Goal: Communication & Community: Answer question/provide support

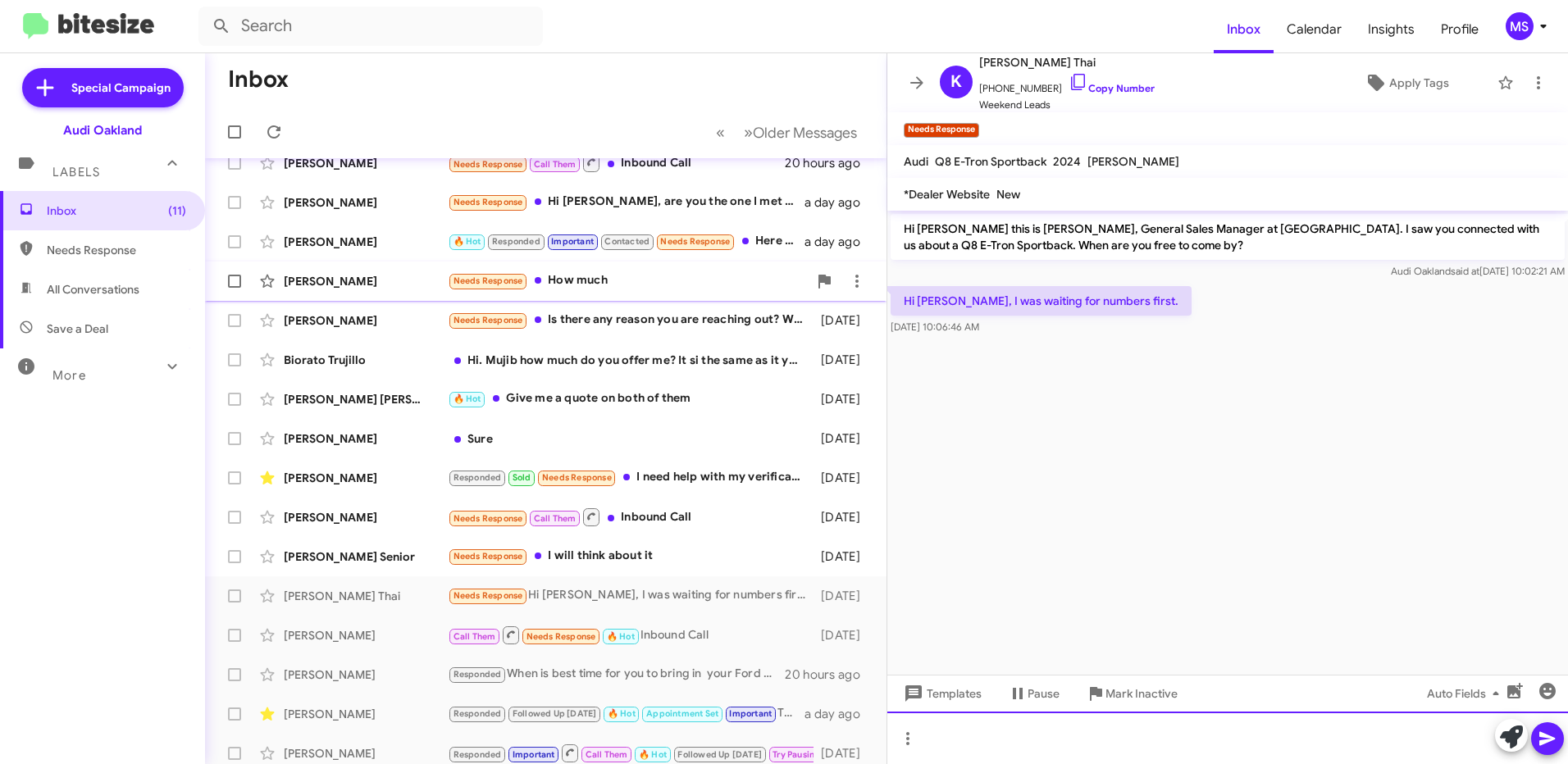
scroll to position [82, 0]
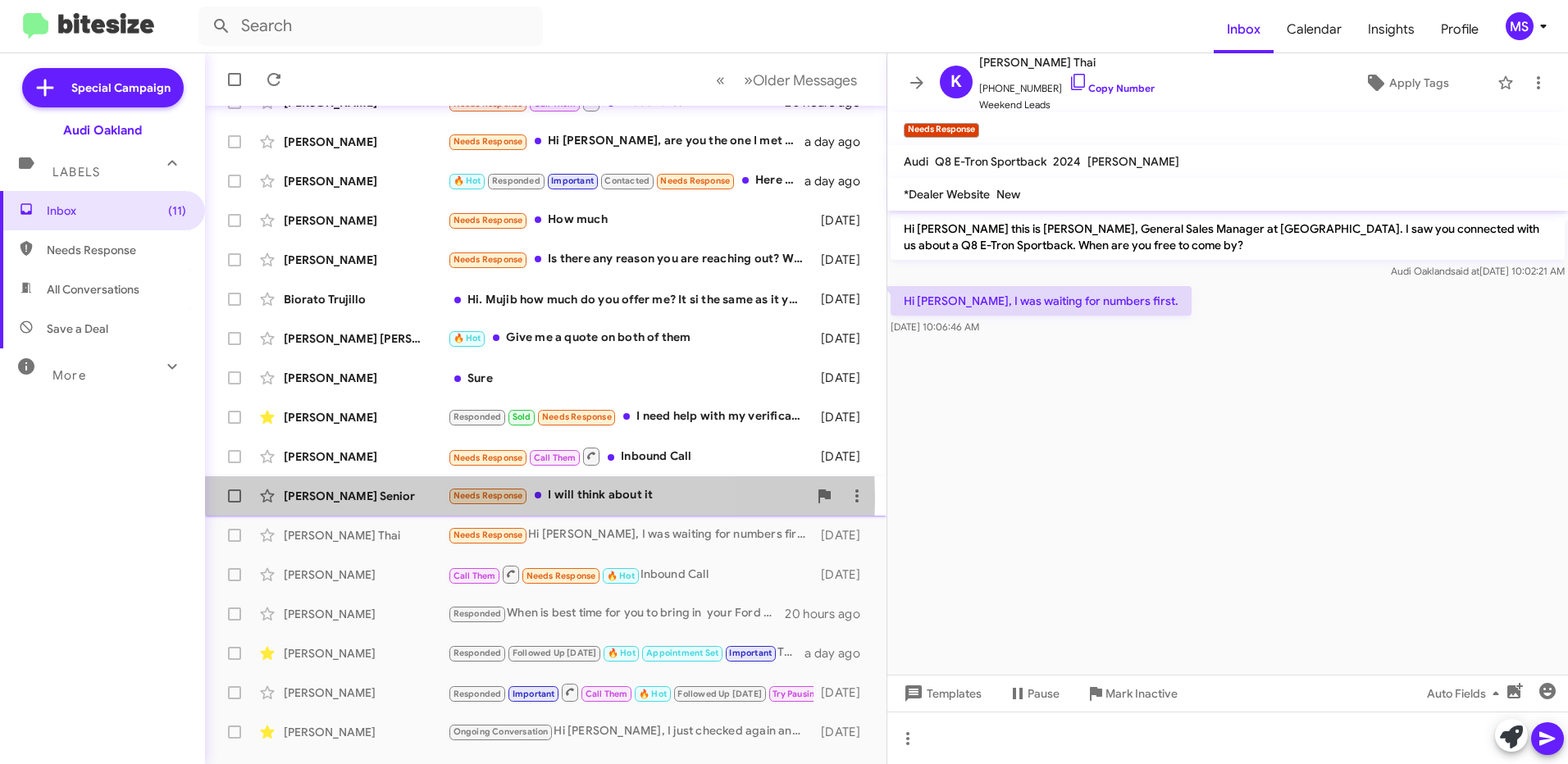
click at [388, 498] on div "[PERSON_NAME] Senior" at bounding box center [366, 497] width 164 height 17
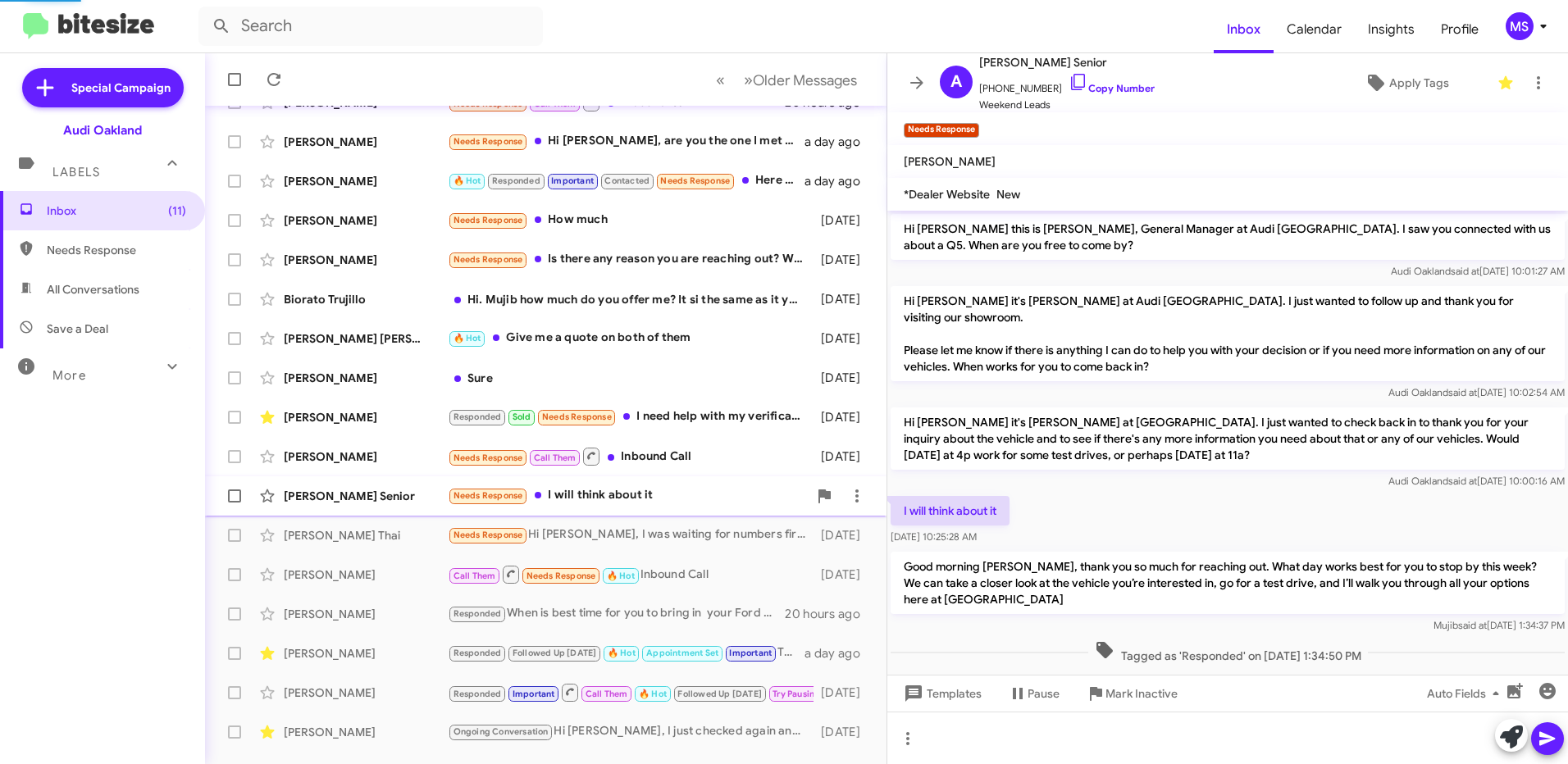
scroll to position [1, 0]
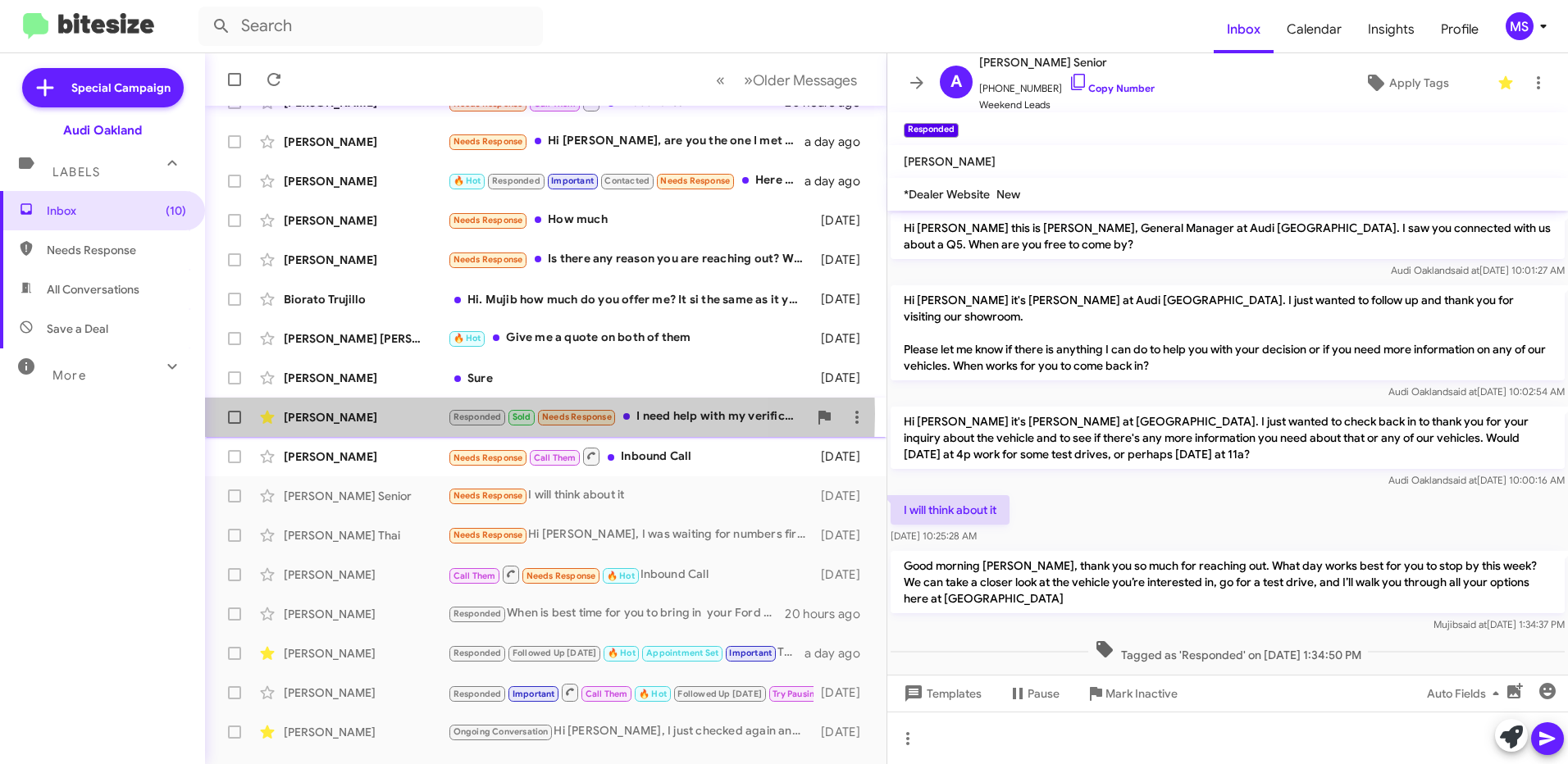
click at [404, 414] on div "[PERSON_NAME]" at bounding box center [366, 417] width 164 height 17
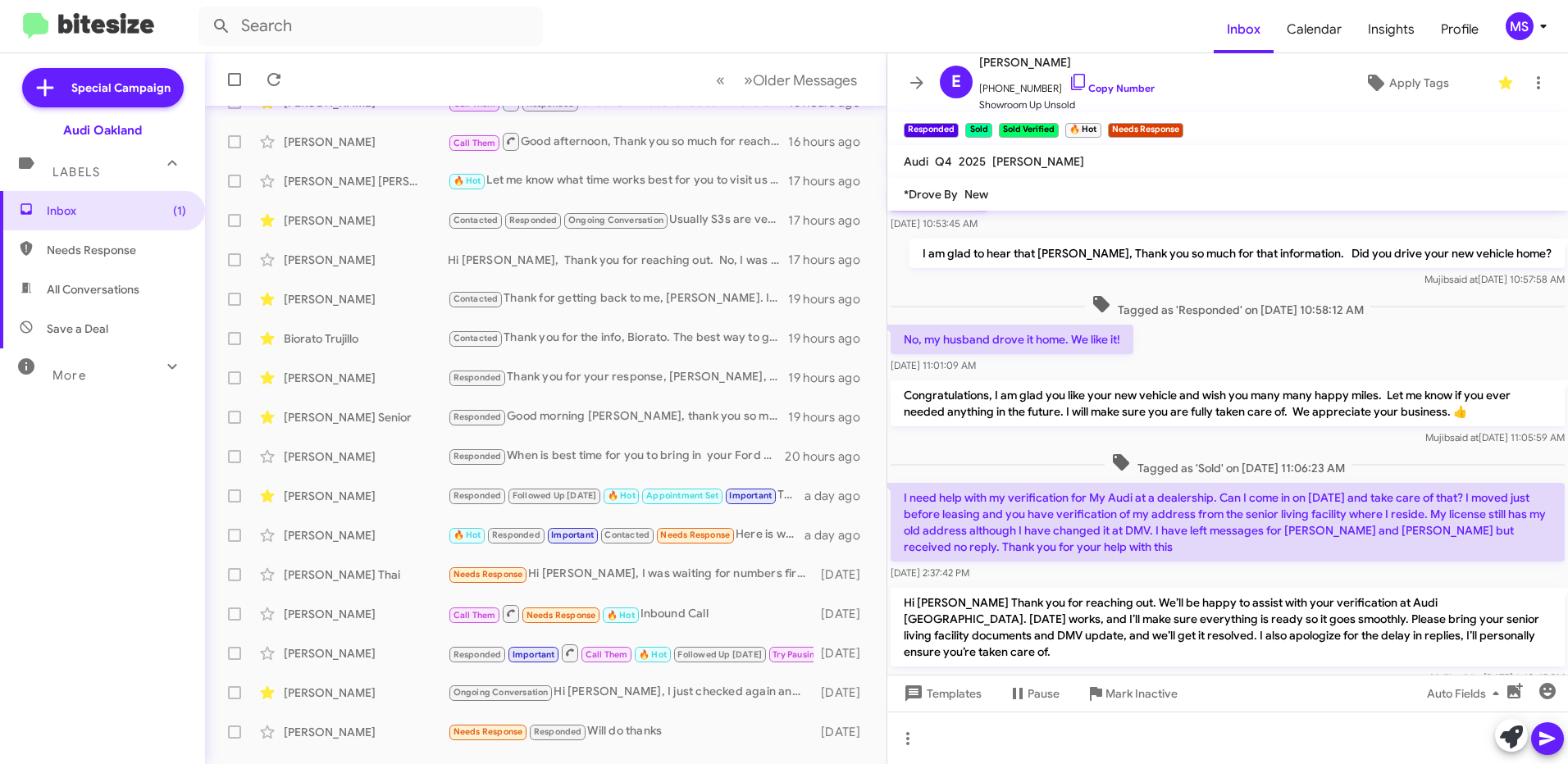
scroll to position [233, 0]
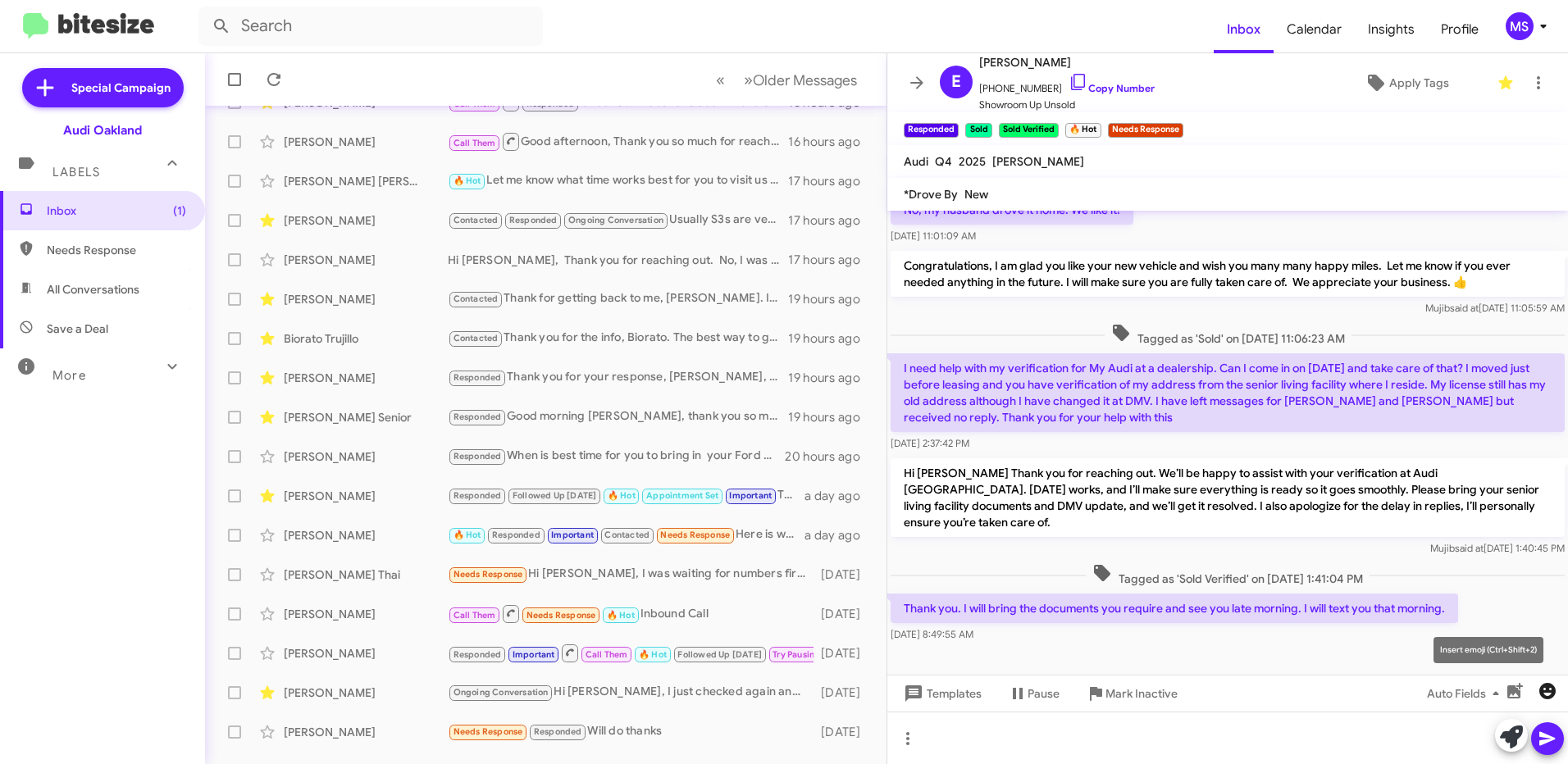
click at [1546, 693] on icon "button" at bounding box center [1548, 692] width 17 height 17
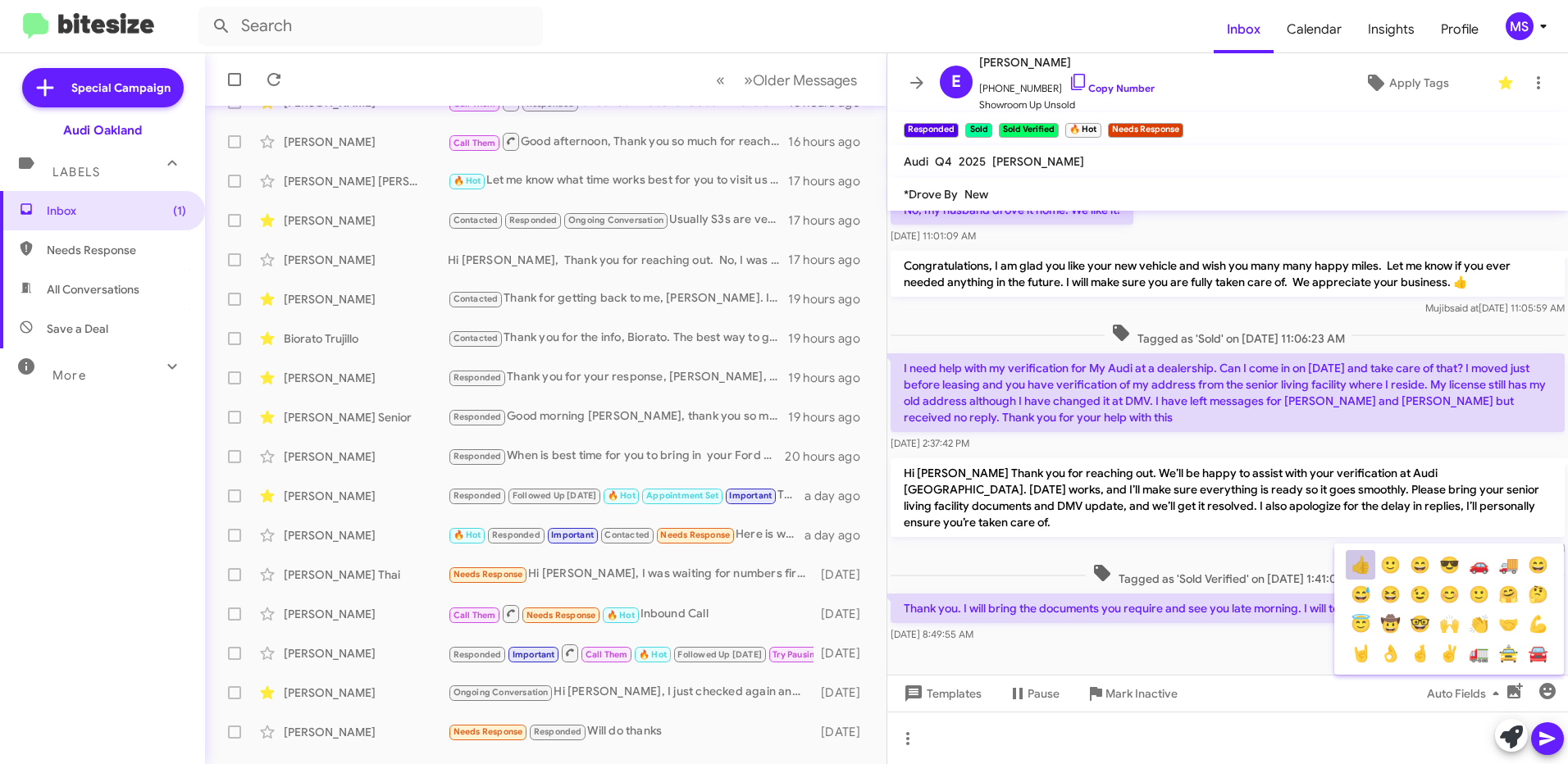
click at [1367, 564] on button "👍" at bounding box center [1360, 564] width 29 height 29
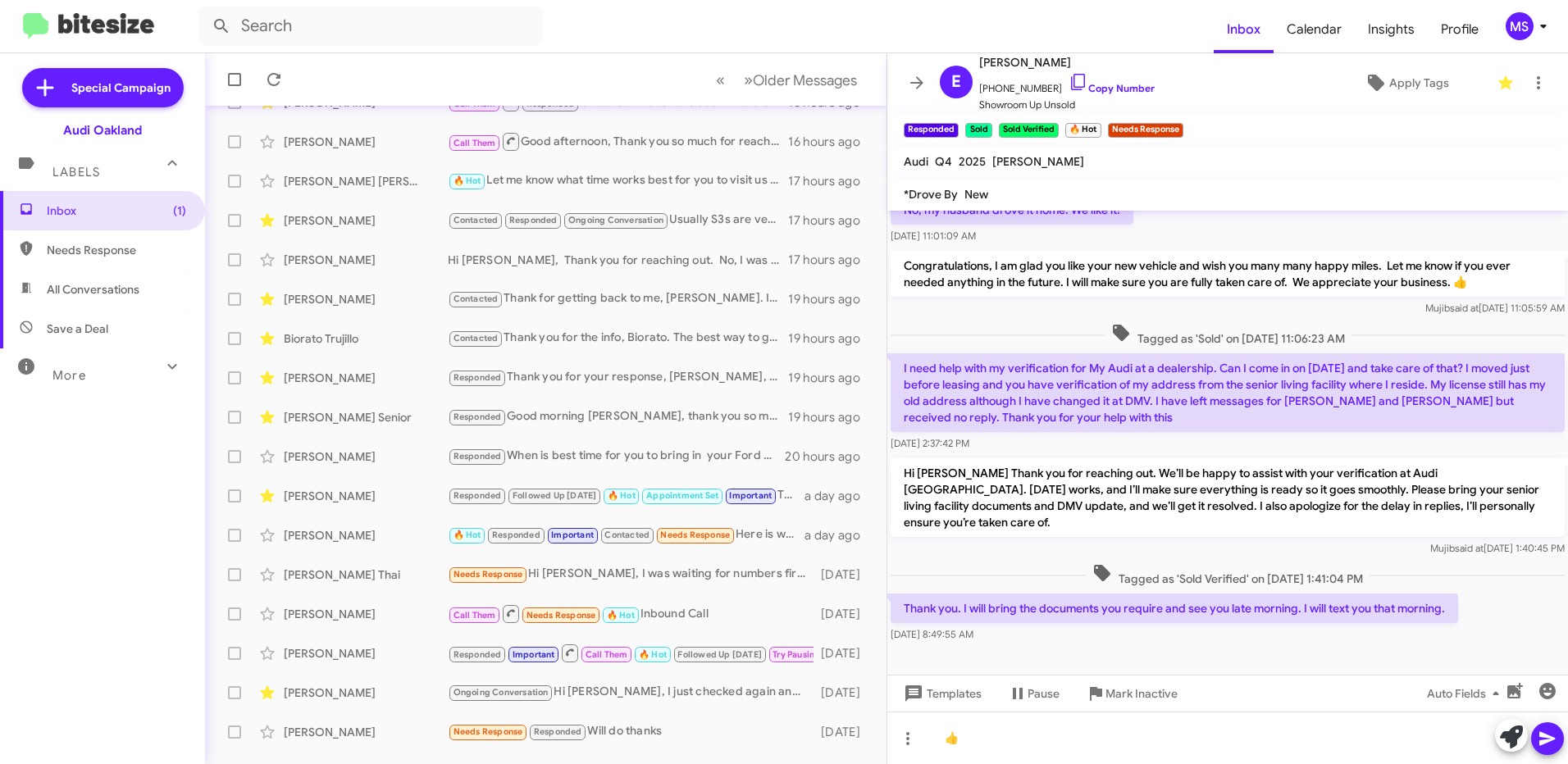
click at [1551, 736] on icon at bounding box center [1548, 739] width 20 height 20
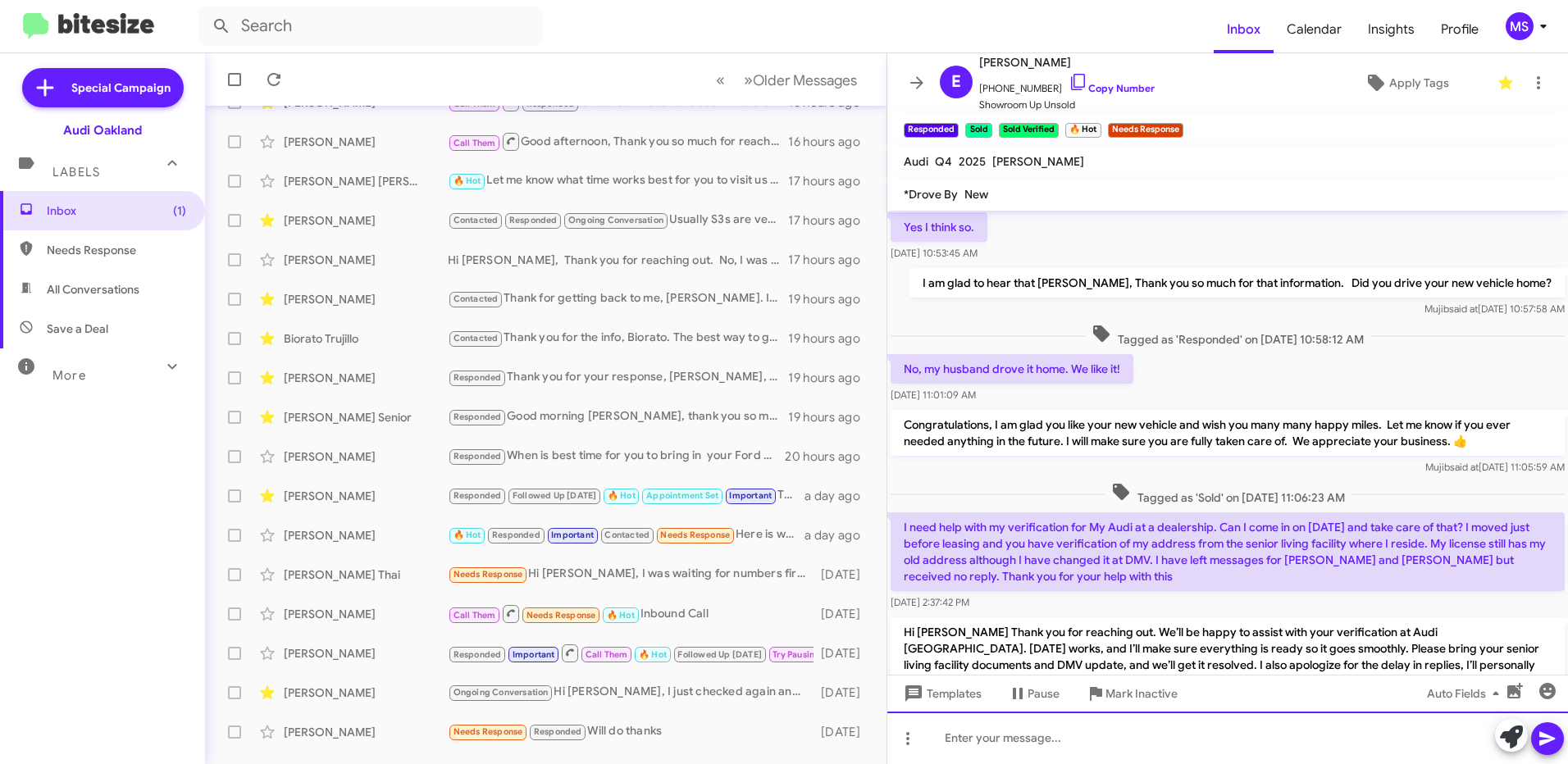
scroll to position [0, 0]
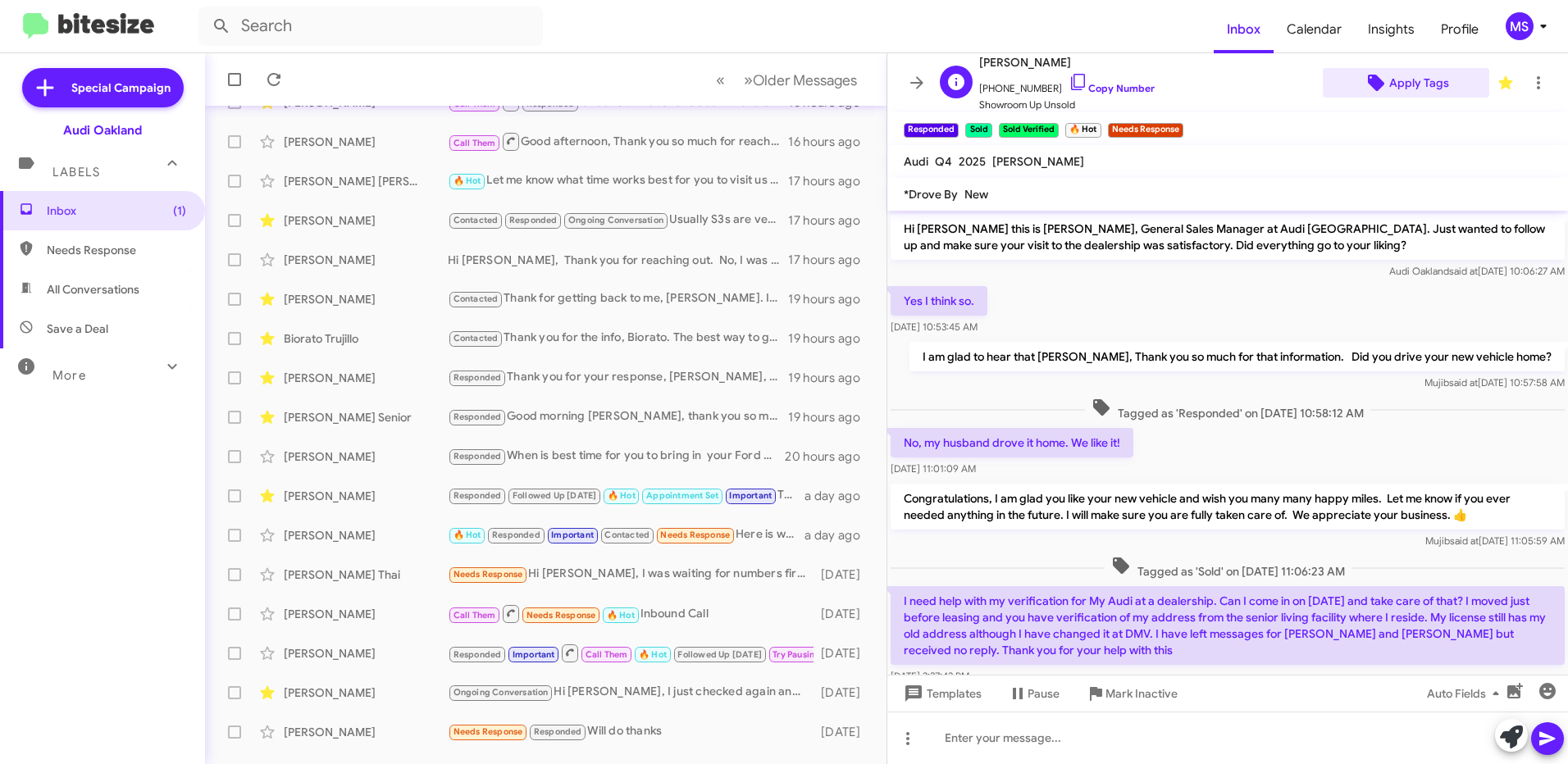
click at [1410, 84] on span "Apply Tags" at bounding box center [1419, 82] width 60 height 29
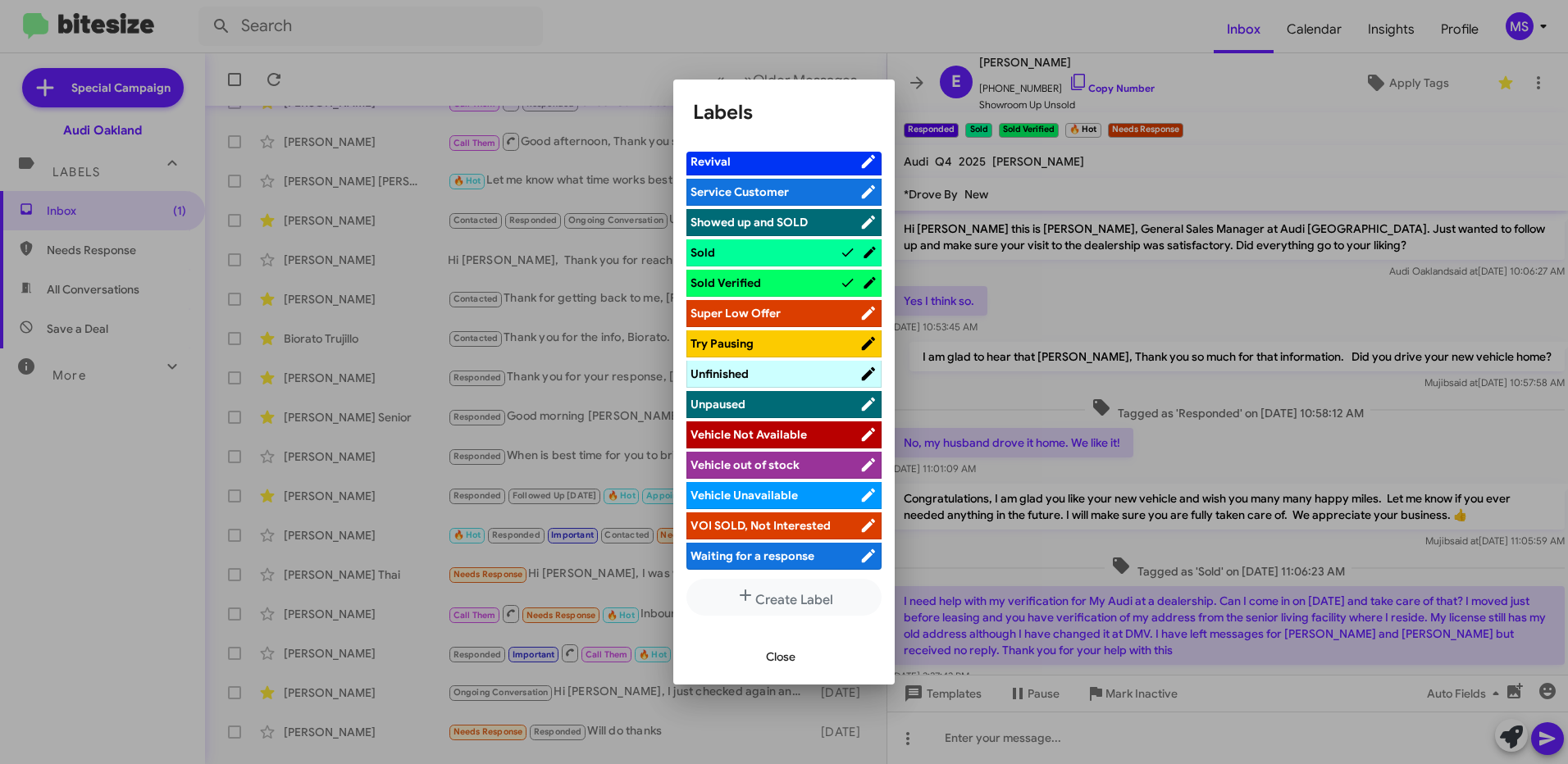
scroll to position [1067, 0]
click at [801, 559] on span "Waiting for a response" at bounding box center [752, 556] width 124 height 15
click at [786, 654] on span "Close" at bounding box center [780, 657] width 29 height 29
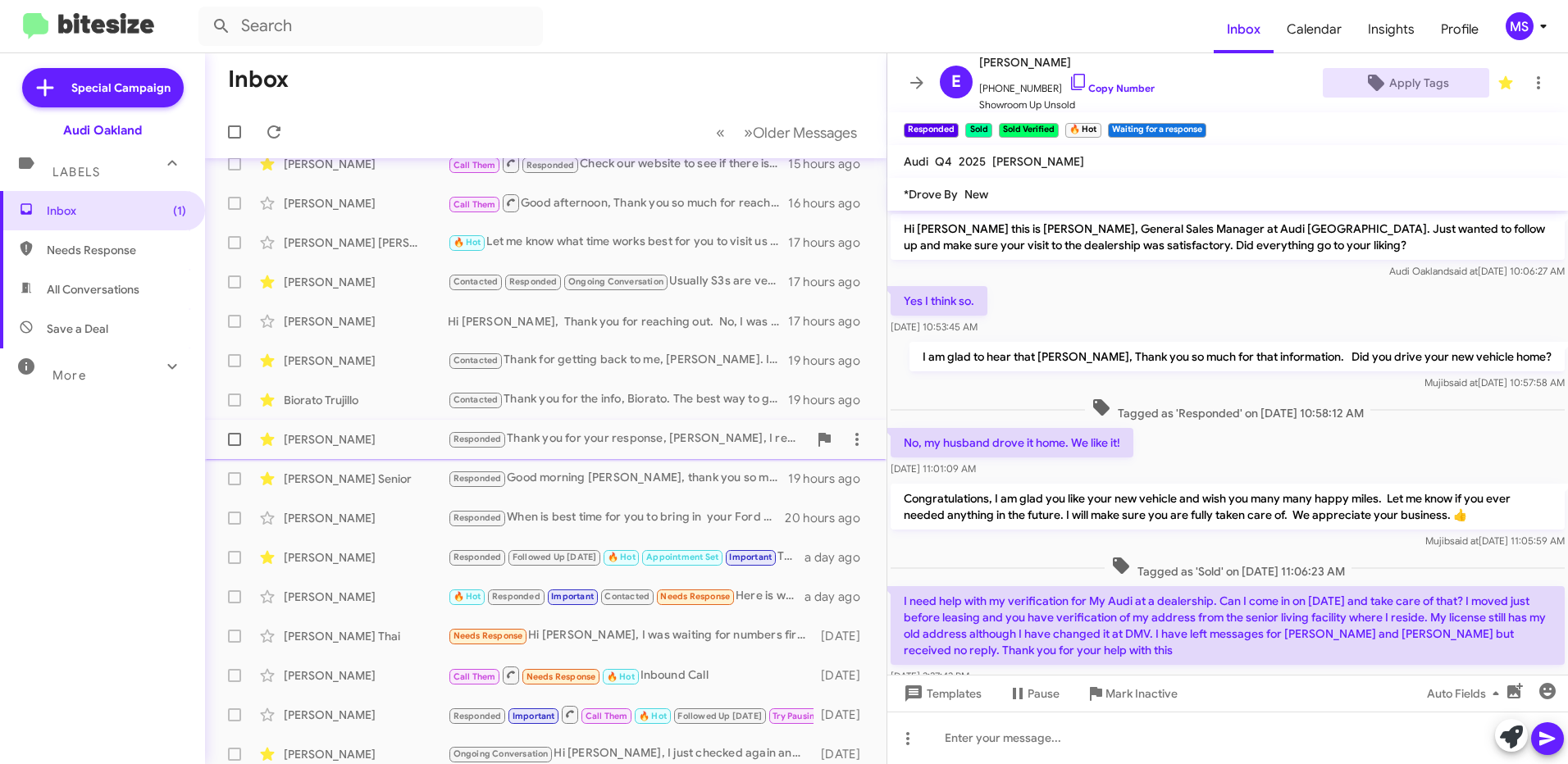
scroll to position [0, 0]
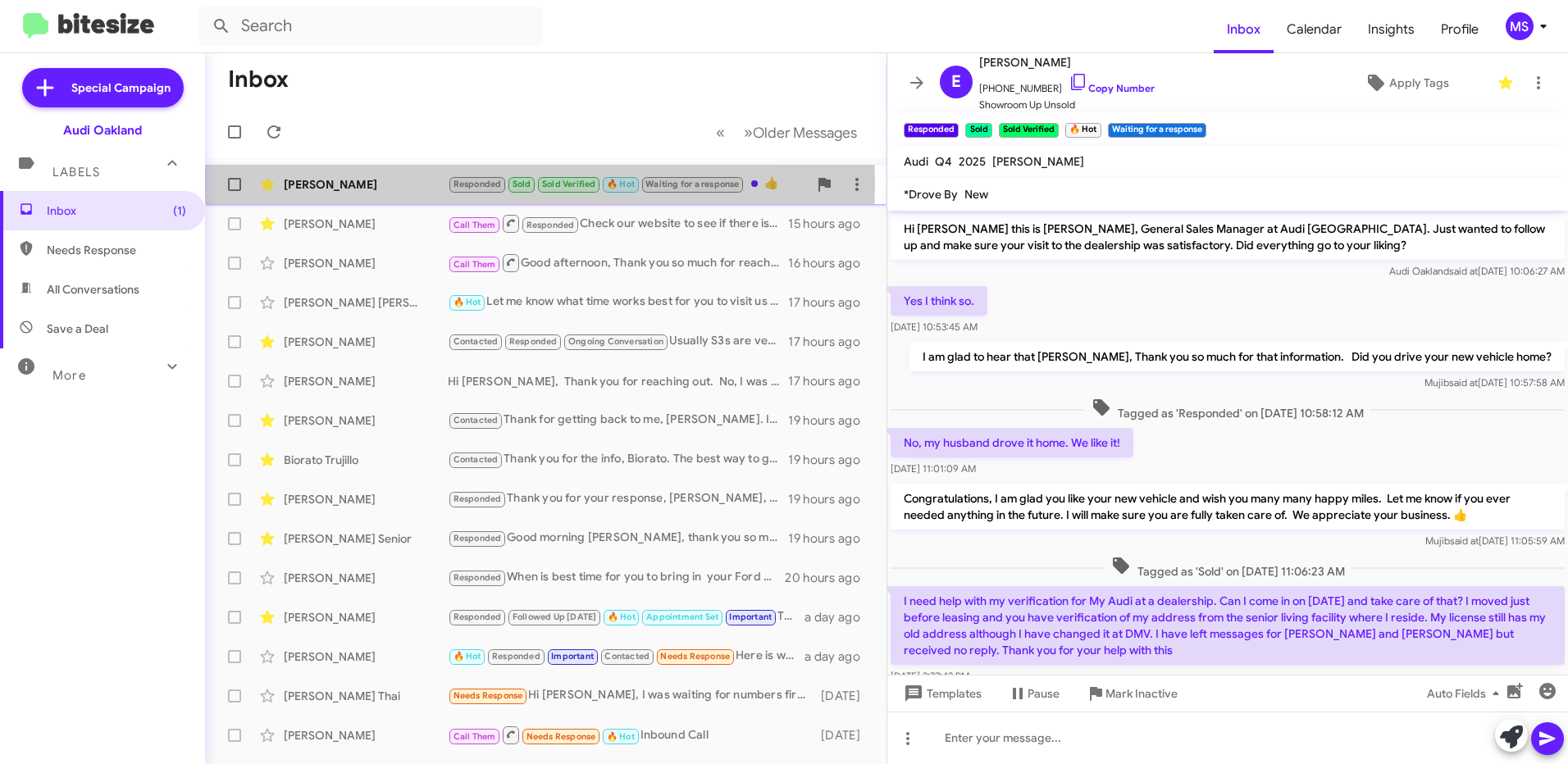
click at [408, 183] on div "[PERSON_NAME]" at bounding box center [366, 185] width 164 height 17
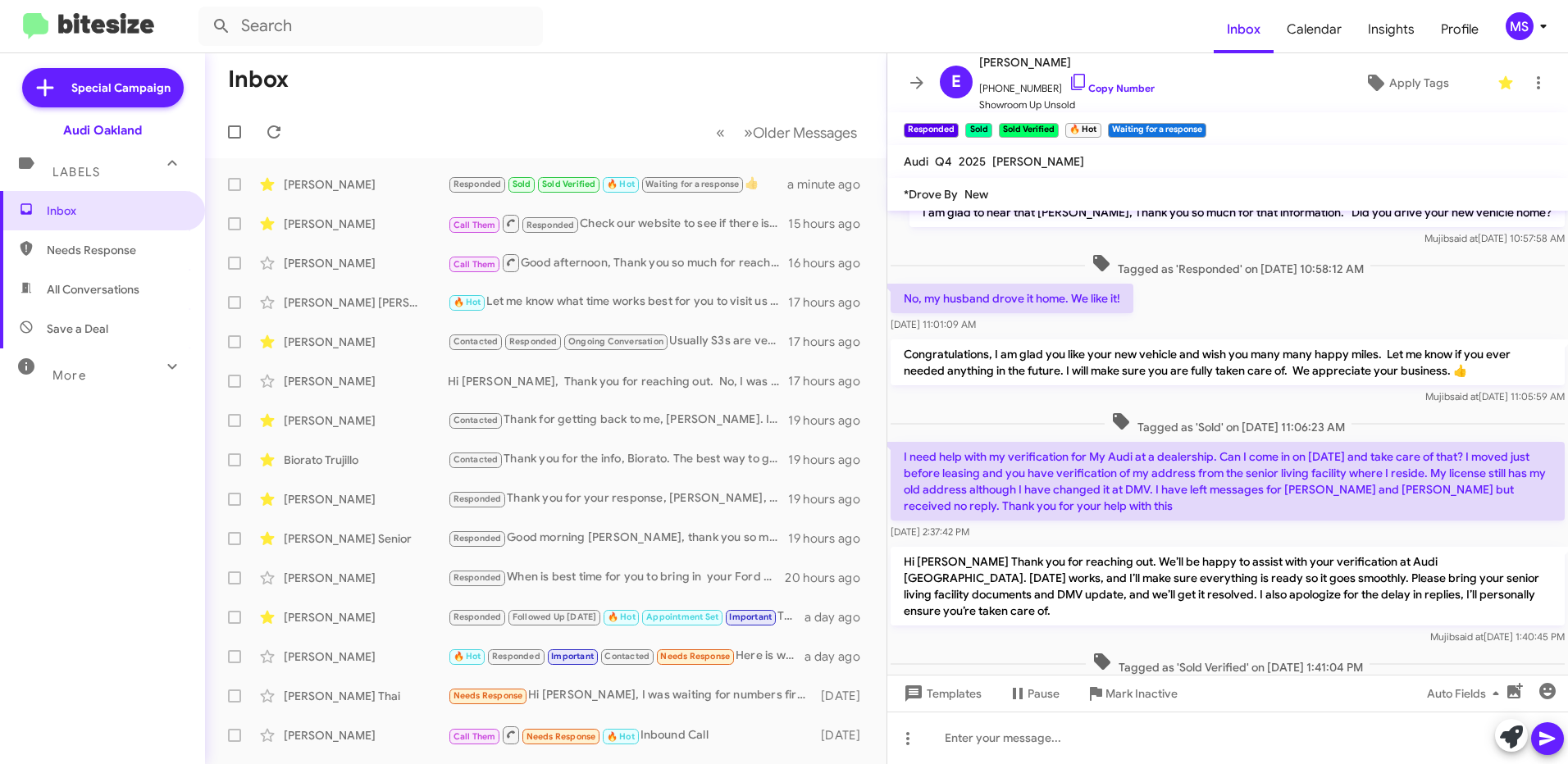
scroll to position [292, 0]
